Goal: Transaction & Acquisition: Download file/media

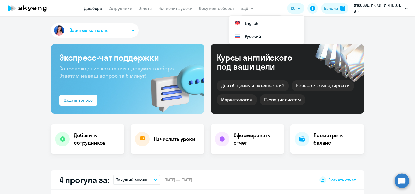
click at [219, 11] on app-menu-item-link "Документооборот" at bounding box center [216, 8] width 35 height 7
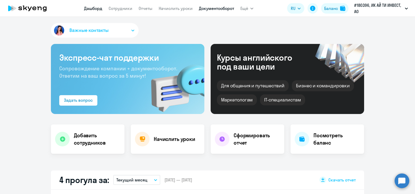
click at [213, 6] on link "Документооборот" at bounding box center [216, 8] width 35 height 5
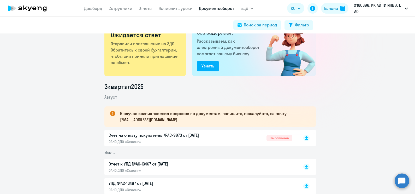
scroll to position [32, 0]
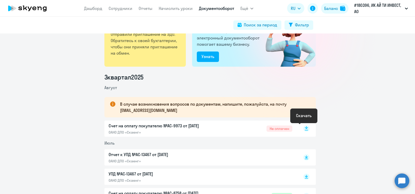
click at [305, 130] on icon at bounding box center [306, 130] width 3 height 1
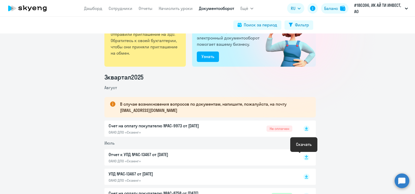
click at [303, 156] on rect at bounding box center [306, 157] width 6 height 6
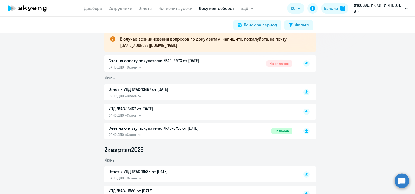
scroll to position [98, 0]
click at [305, 111] on rect at bounding box center [306, 111] width 6 height 6
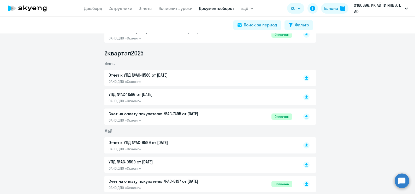
scroll to position [196, 0]
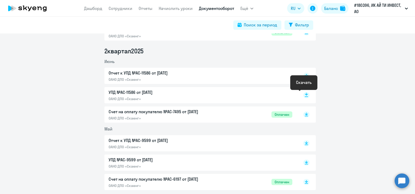
click at [303, 94] on rect at bounding box center [306, 95] width 6 height 6
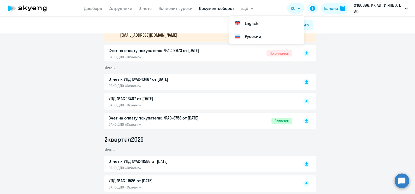
scroll to position [98, 0]
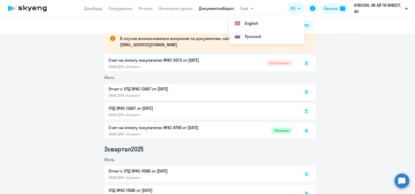
click at [304, 111] on rect at bounding box center [306, 111] width 6 height 6
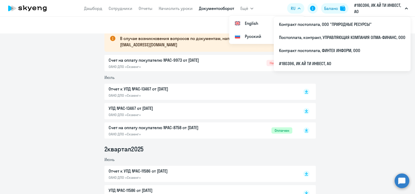
click at [406, 6] on button "#180396, ИК АЙ ТИ ИНВЕСТ, АО" at bounding box center [381, 8] width 59 height 13
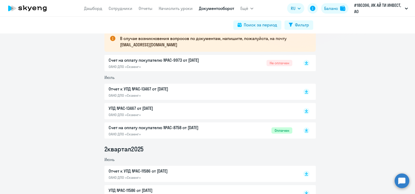
click at [406, 6] on button "#180396, ИК АЙ ТИ ИНВЕСТ, АО" at bounding box center [381, 8] width 59 height 13
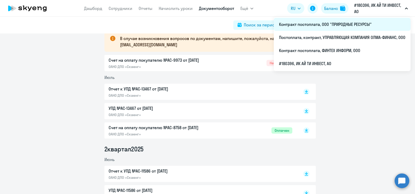
click at [354, 23] on li "Контракт постоплата, ООО "ПРИРОДНЫЕ РЕСУРСЫ"" at bounding box center [342, 24] width 137 height 13
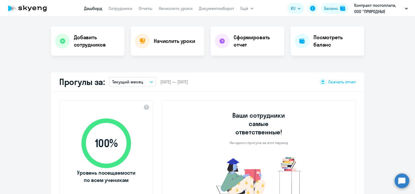
select select "30"
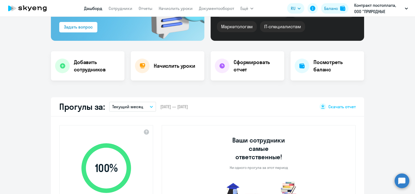
scroll to position [32, 0]
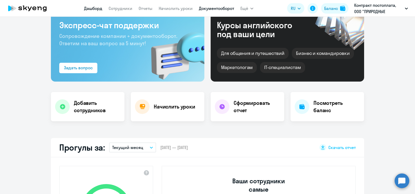
click at [217, 8] on link "Документооборот" at bounding box center [216, 8] width 35 height 5
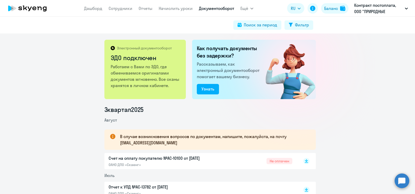
scroll to position [32, 0]
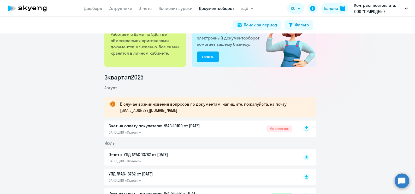
click at [303, 126] on rect at bounding box center [306, 128] width 6 height 6
click at [304, 157] on rect at bounding box center [306, 157] width 6 height 6
